Goal: Book appointment/travel/reservation

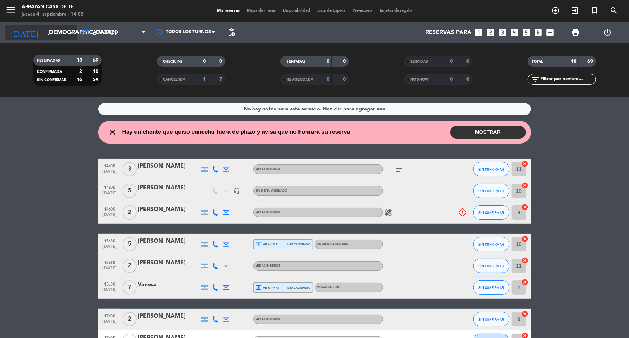
click at [50, 30] on input "[DEMOGRAPHIC_DATA] [DATE]" at bounding box center [82, 33] width 76 height 14
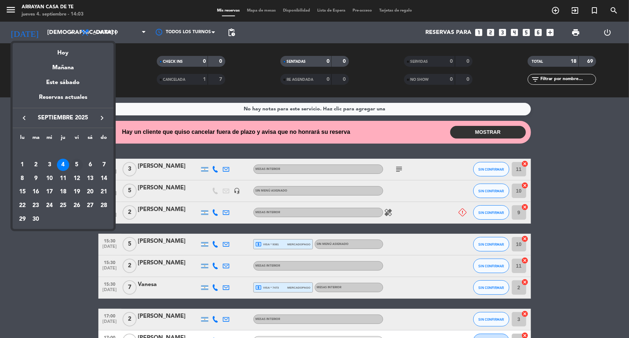
click at [76, 165] on div "5" at bounding box center [77, 165] width 12 height 12
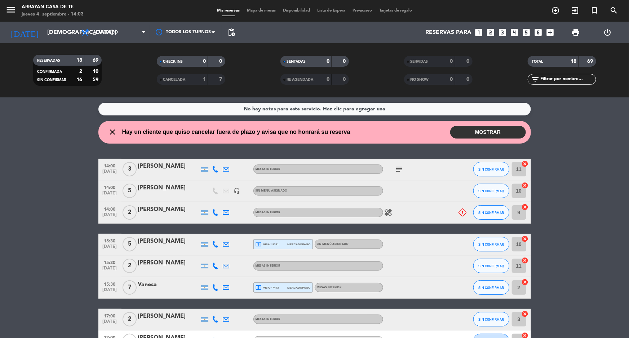
type input "vie. [DATE]"
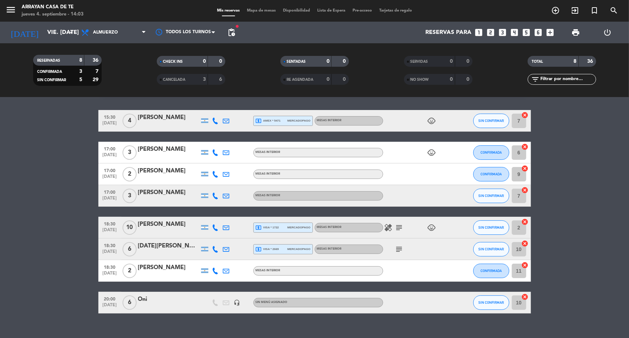
scroll to position [32, 0]
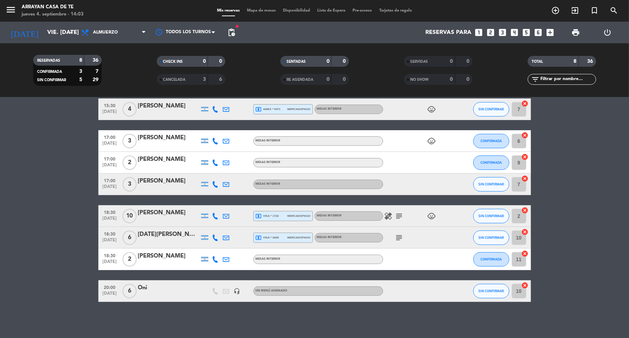
click at [515, 31] on icon "looks_4" at bounding box center [514, 32] width 9 height 9
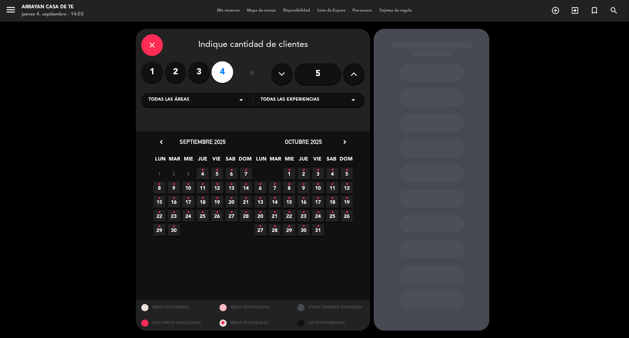
click at [218, 170] on icon "•" at bounding box center [217, 170] width 3 height 12
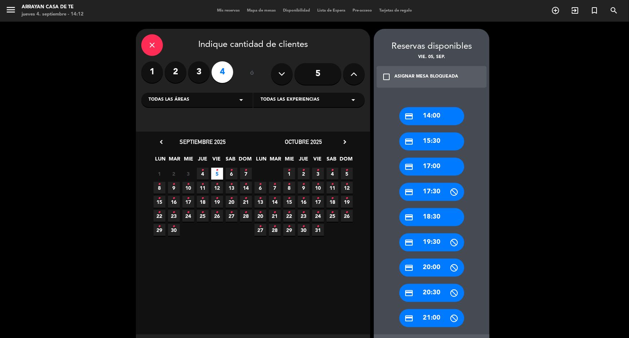
click at [342, 141] on icon "chevron_right" at bounding box center [345, 142] width 8 height 8
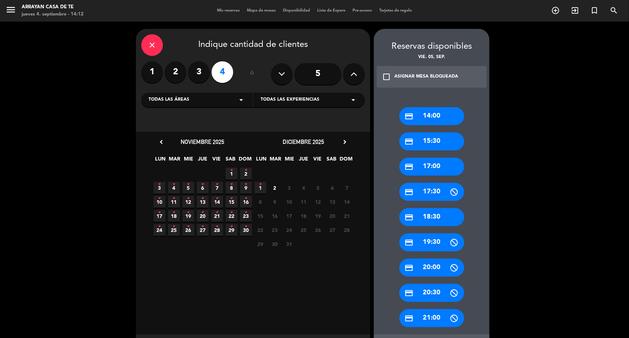
click at [283, 263] on calendar-double "chevron_left noviembre 2025 LUN MAR [PERSON_NAME] VIE SAB DOM 27 • 28 • 29 • 30…" at bounding box center [253, 233] width 202 height 192
